Goal: Task Accomplishment & Management: Manage account settings

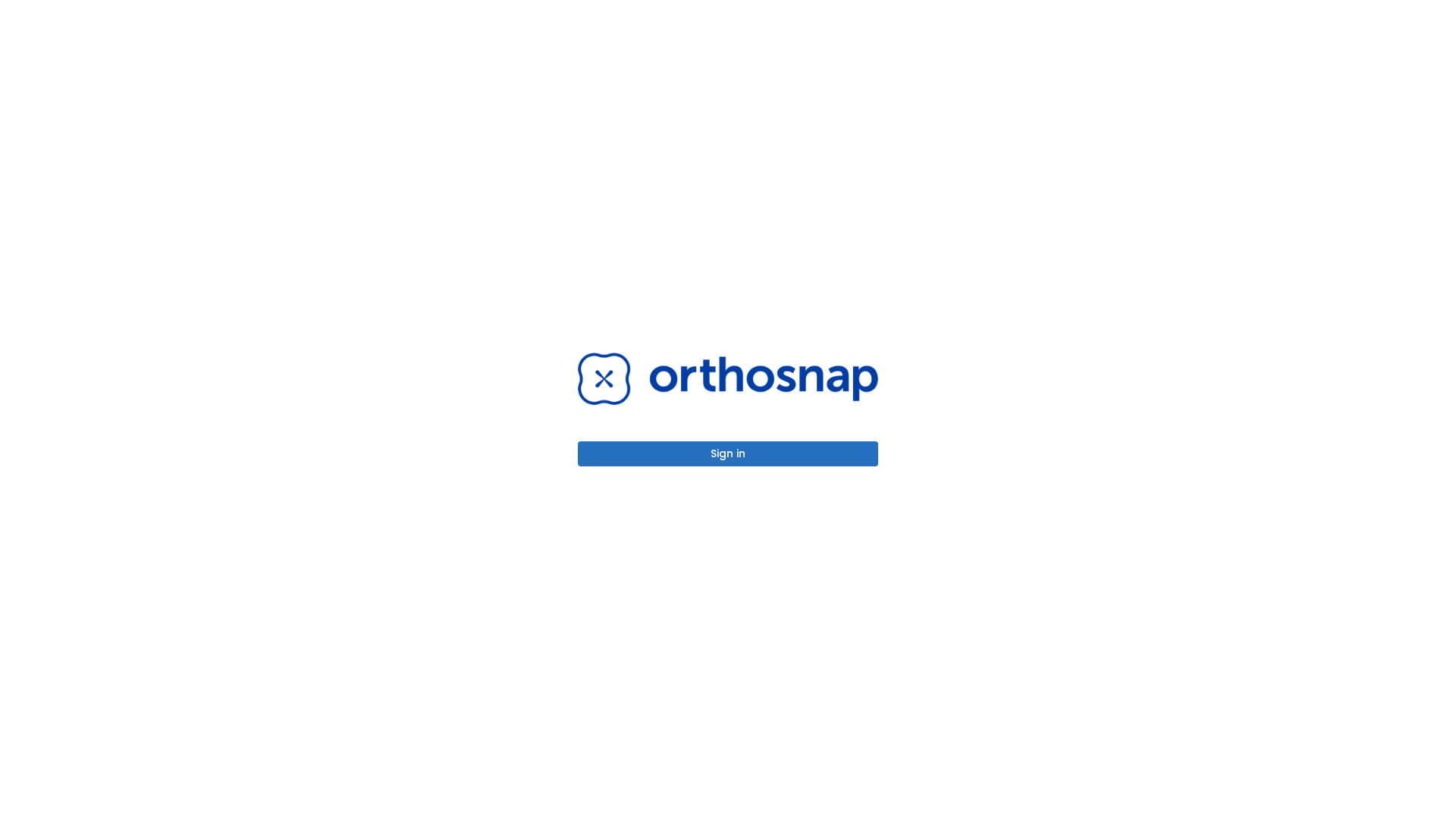
click at [728, 453] on button "Sign in" at bounding box center [727, 454] width 300 height 25
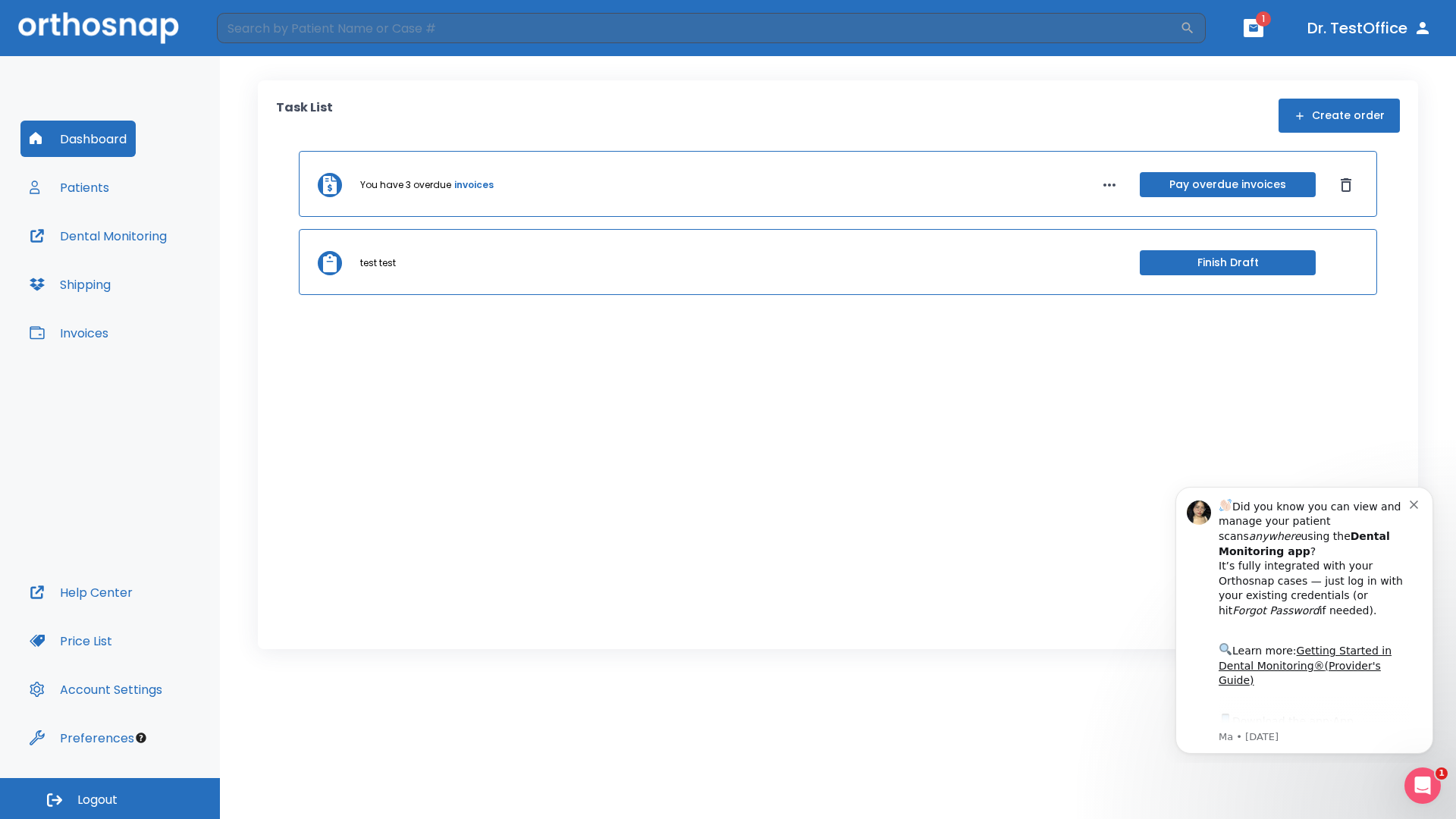
click at [109, 798] on span "Logout" at bounding box center [97, 799] width 40 height 17
